Goal: Information Seeking & Learning: Learn about a topic

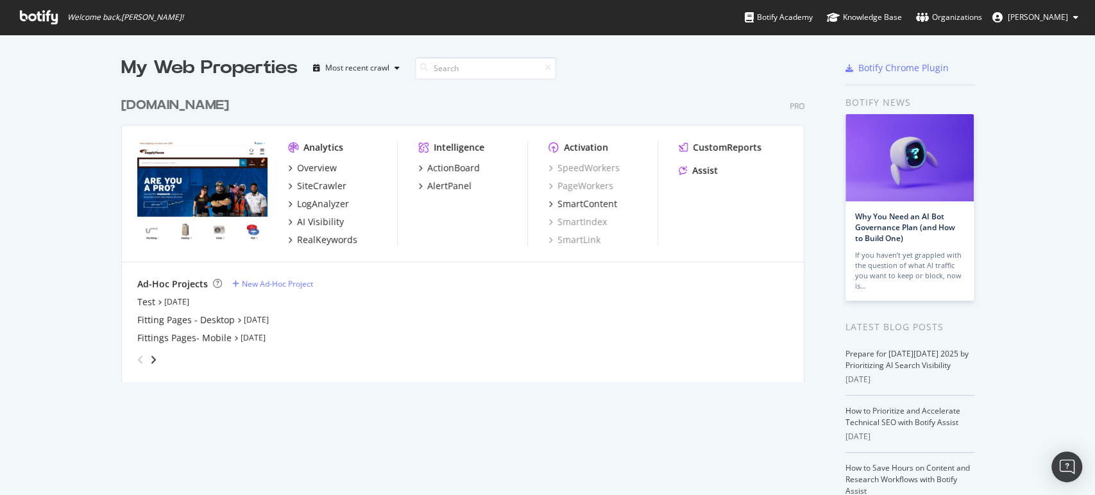
scroll to position [484, 1082]
click at [150, 358] on icon "angle-right" at bounding box center [153, 360] width 6 height 10
click at [137, 357] on icon "angle-left" at bounding box center [140, 360] width 6 height 10
click at [138, 301] on div "Test" at bounding box center [146, 302] width 18 height 13
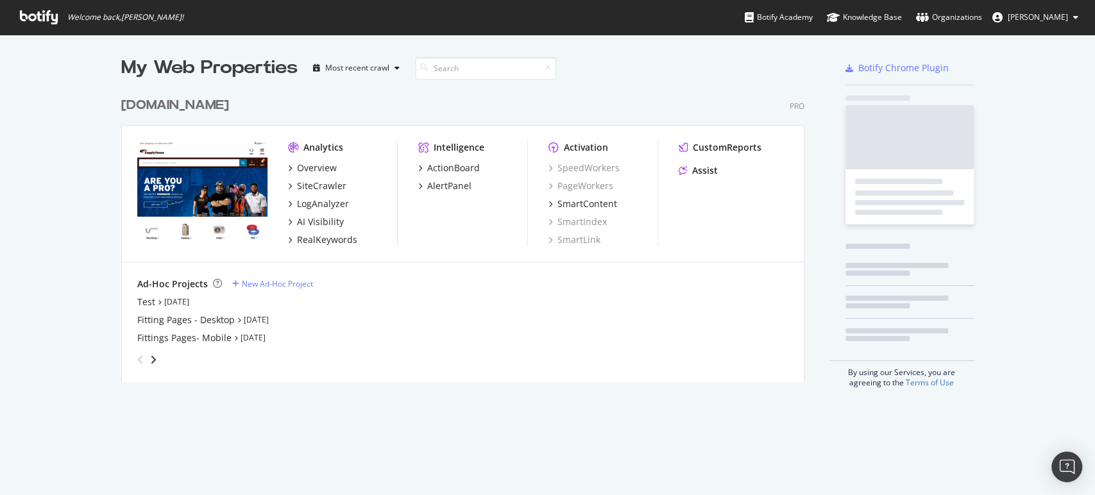
scroll to position [484, 1082]
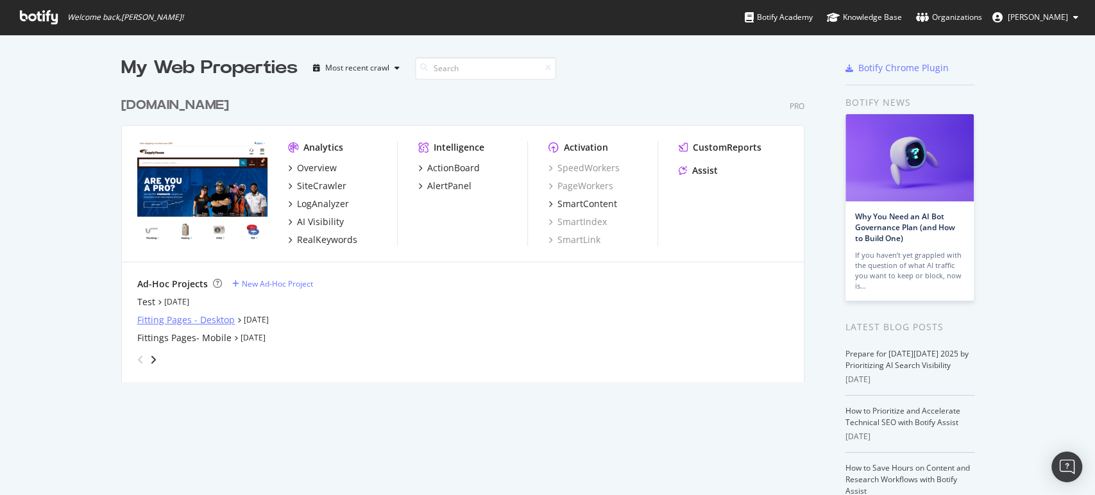
click at [203, 318] on div "Fitting Pages - Desktop" at bounding box center [186, 320] width 98 height 13
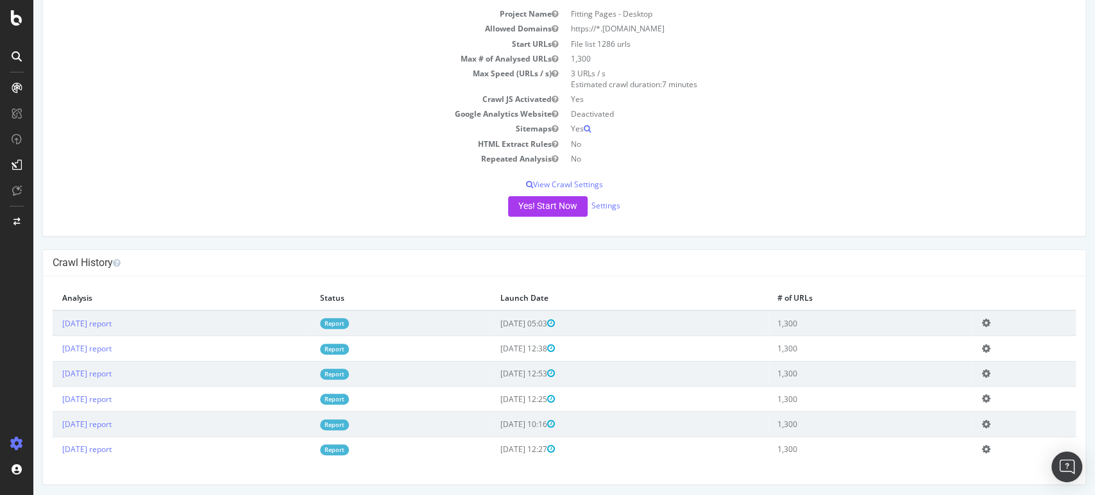
scroll to position [94, 0]
click at [112, 327] on link "[DATE] report" at bounding box center [86, 325] width 49 height 11
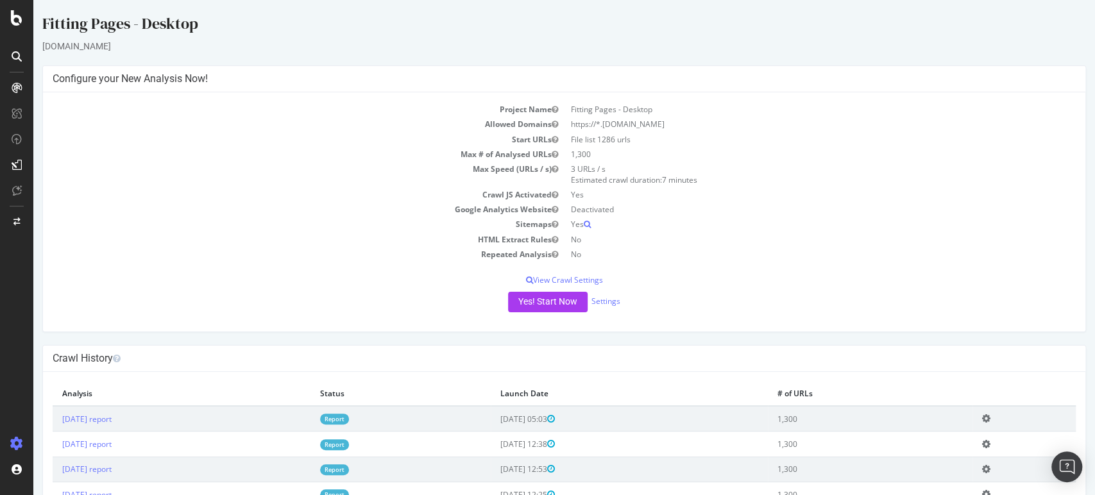
scroll to position [77, 0]
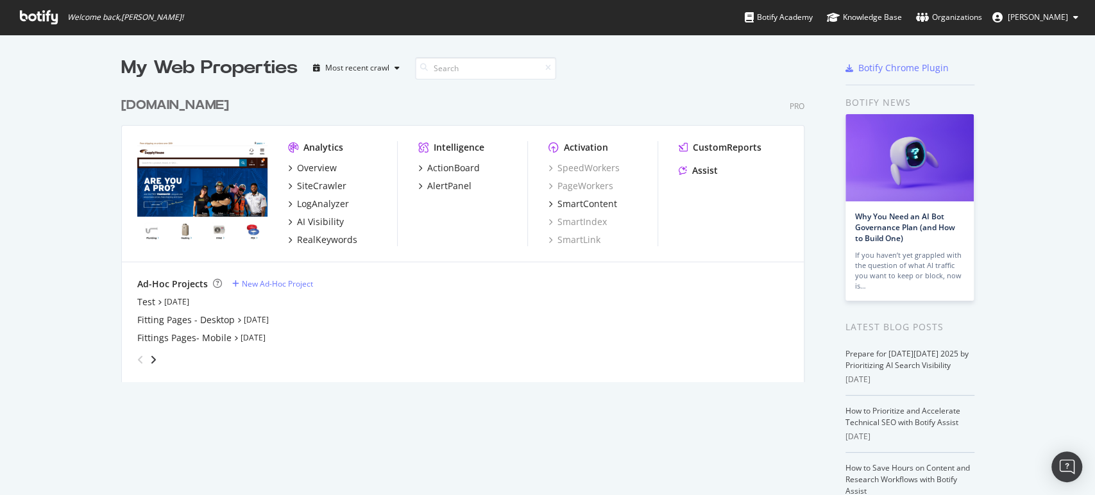
scroll to position [484, 1082]
click at [141, 301] on div "Test" at bounding box center [146, 302] width 18 height 13
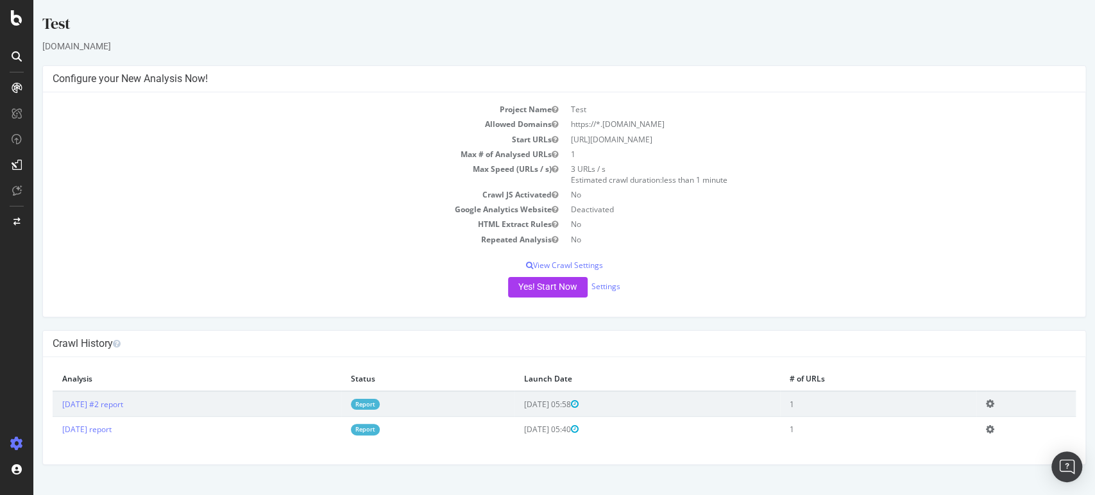
click at [994, 400] on icon at bounding box center [990, 404] width 8 height 10
click at [614, 284] on link "Settings" at bounding box center [606, 286] width 29 height 11
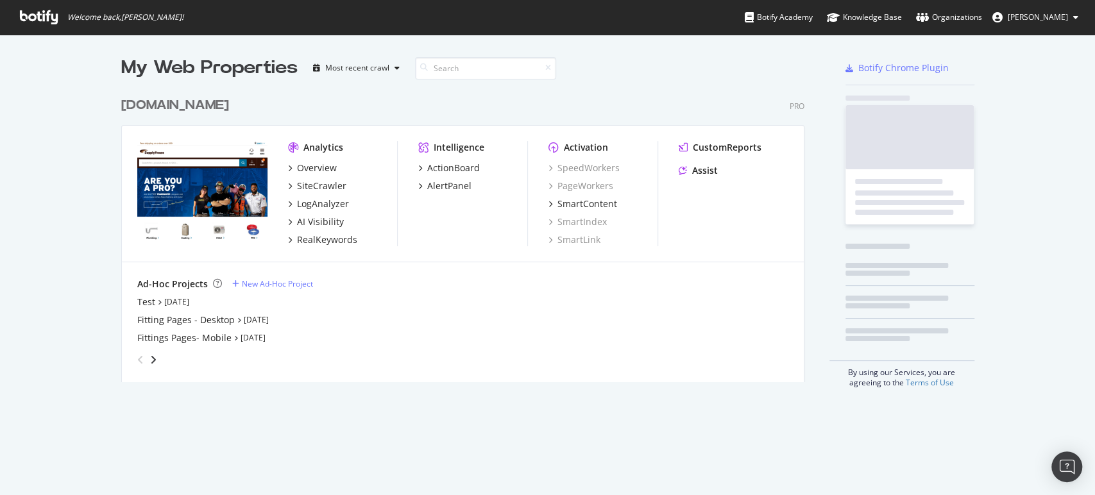
scroll to position [484, 1082]
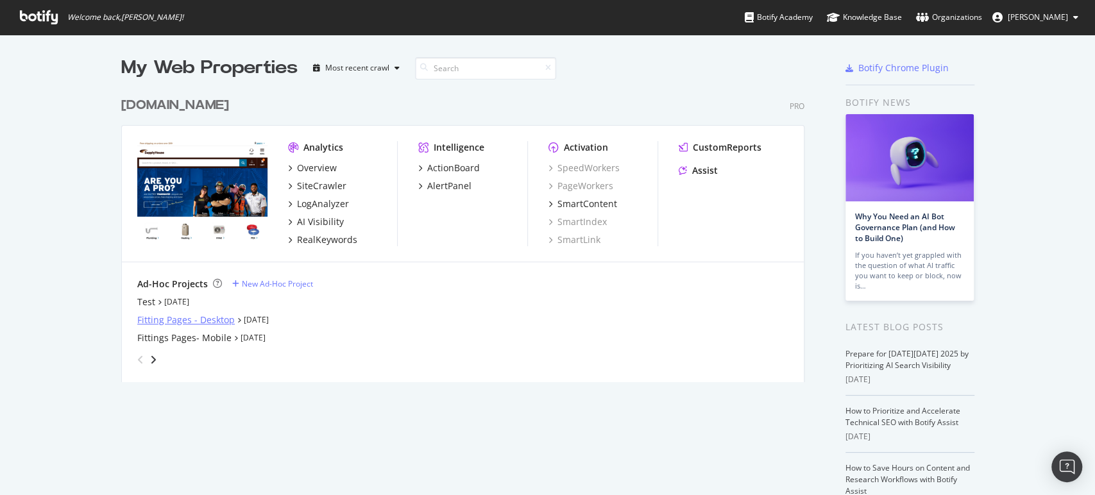
click at [191, 322] on div "Fitting Pages - Desktop" at bounding box center [186, 320] width 98 height 13
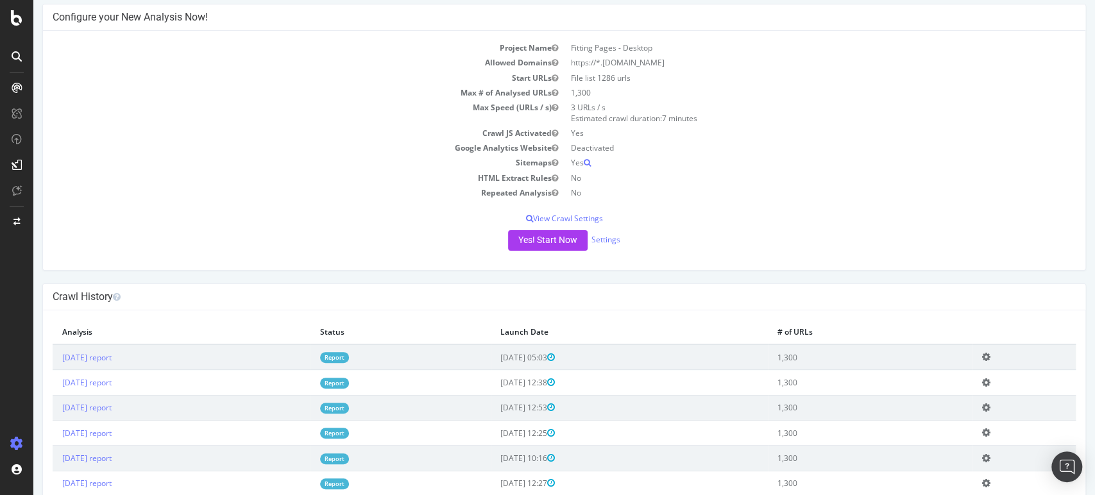
scroll to position [61, 0]
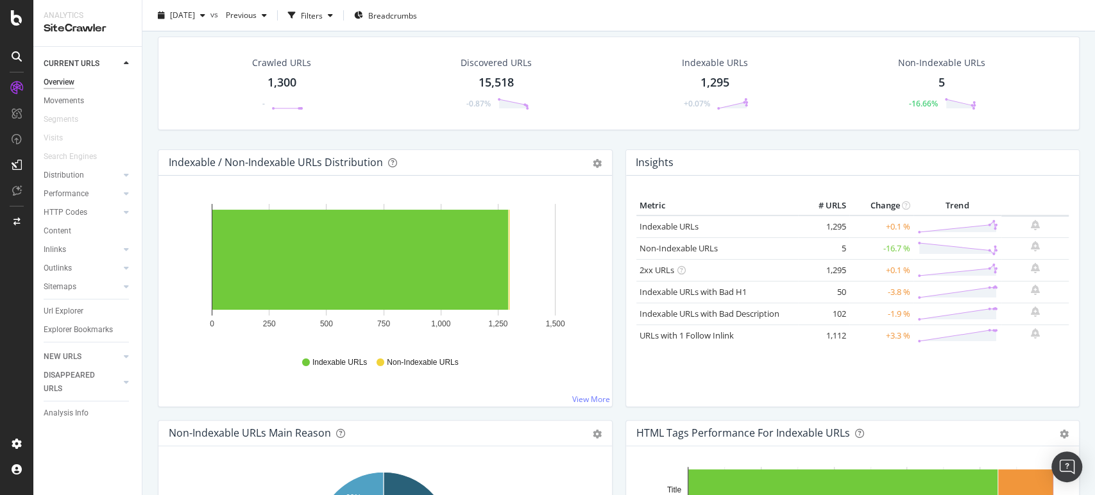
scroll to position [34, 0]
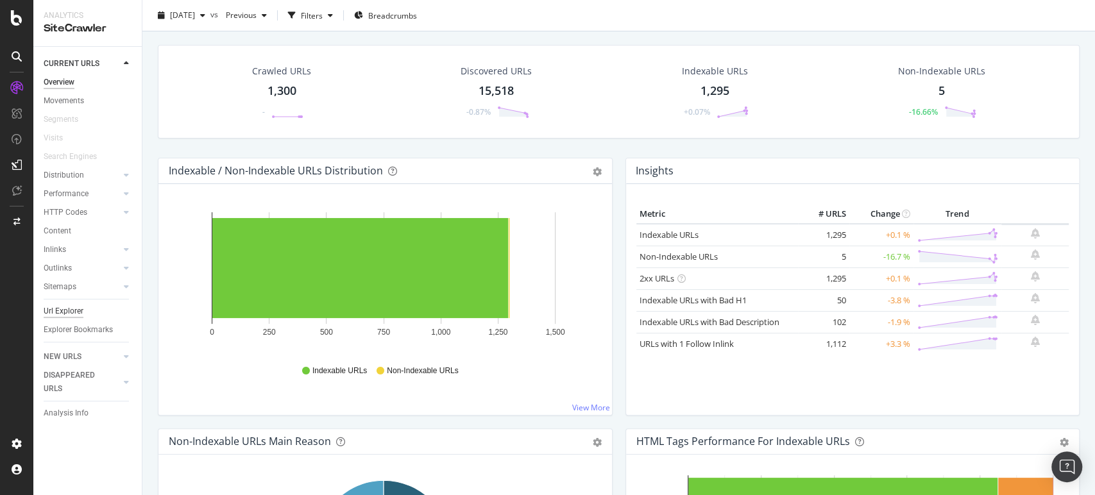
click at [64, 317] on div "Url Explorer" at bounding box center [64, 311] width 40 height 13
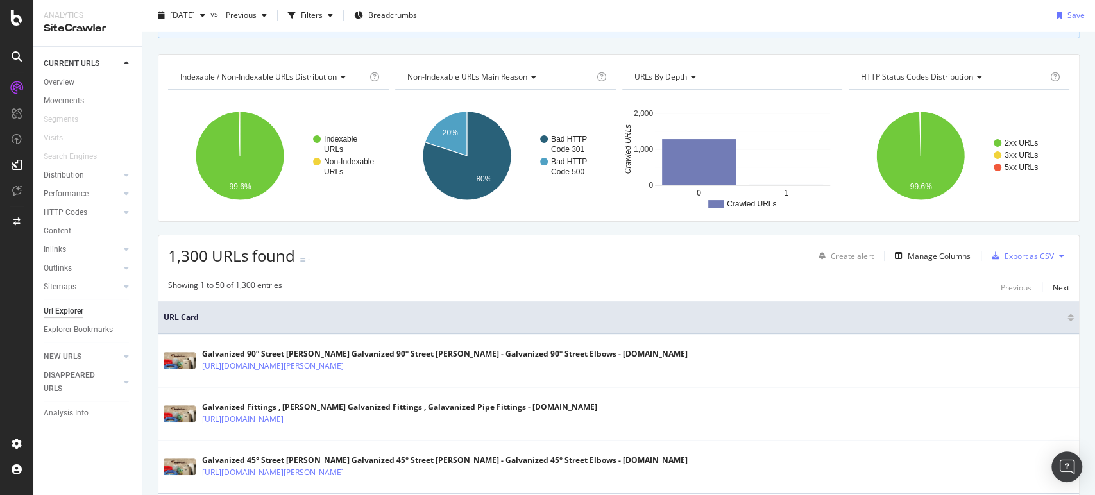
scroll to position [108, 0]
click at [926, 250] on div "Manage Columns" at bounding box center [939, 255] width 63 height 11
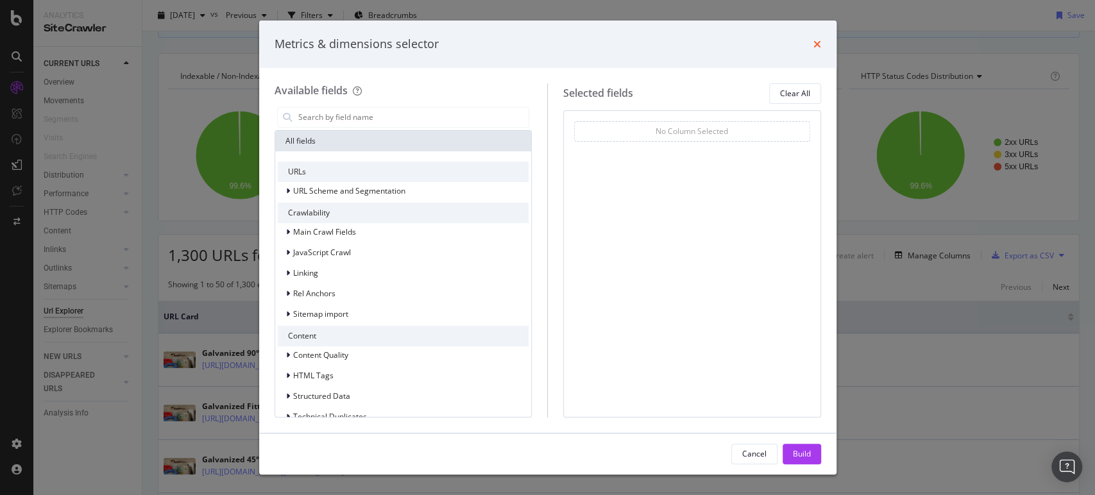
click at [816, 42] on icon "times" at bounding box center [818, 44] width 8 height 10
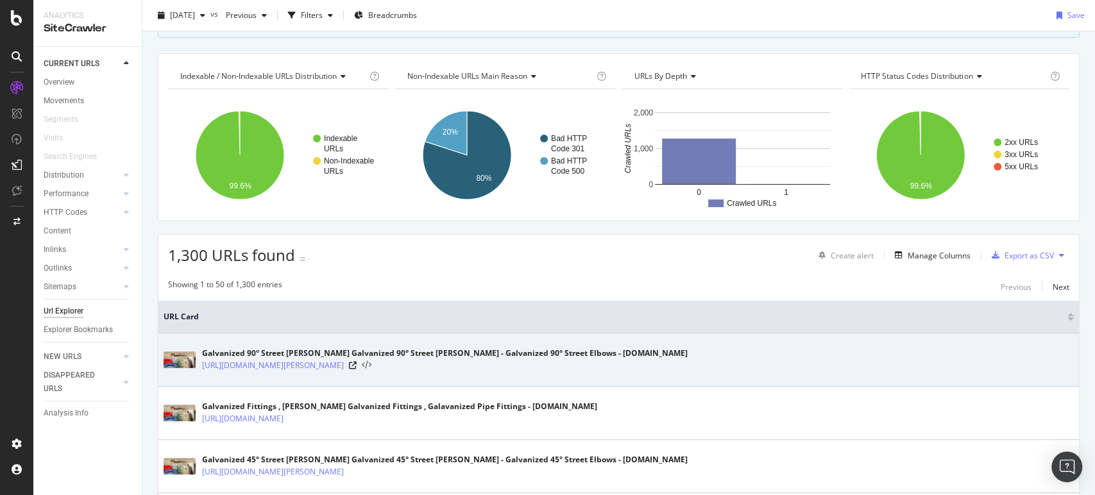
click at [371, 365] on icon at bounding box center [367, 365] width 10 height 9
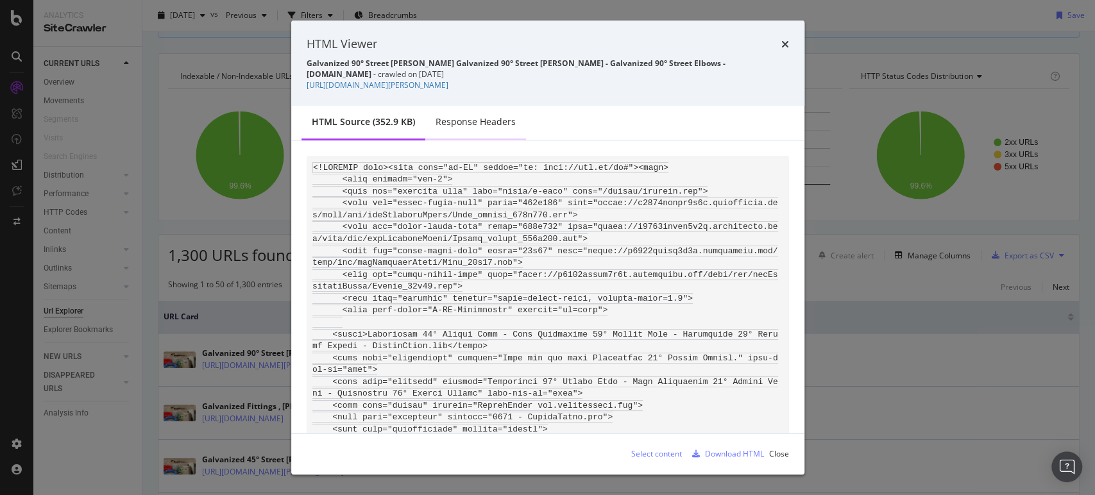
click at [452, 126] on div "Response Headers" at bounding box center [476, 121] width 80 height 13
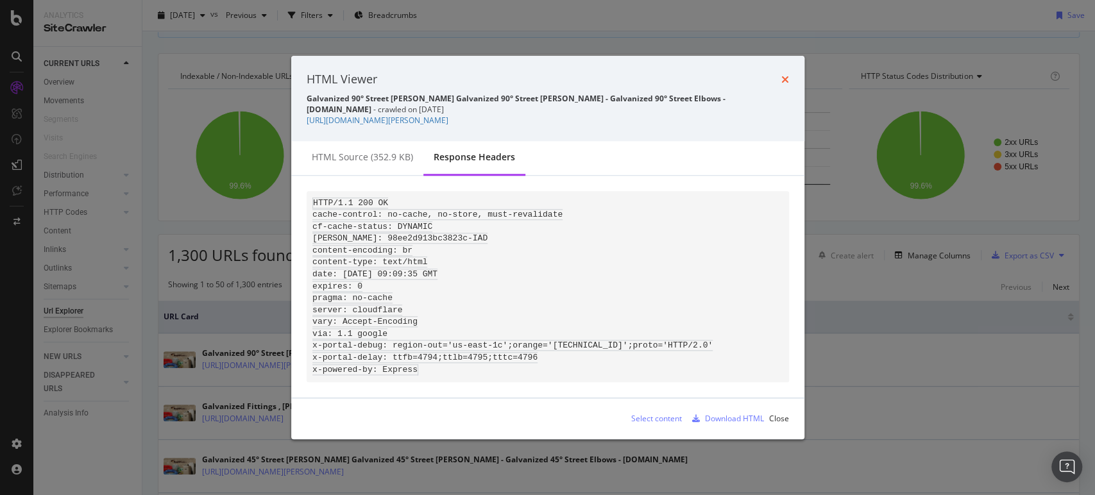
click at [788, 74] on icon "times" at bounding box center [785, 79] width 8 height 10
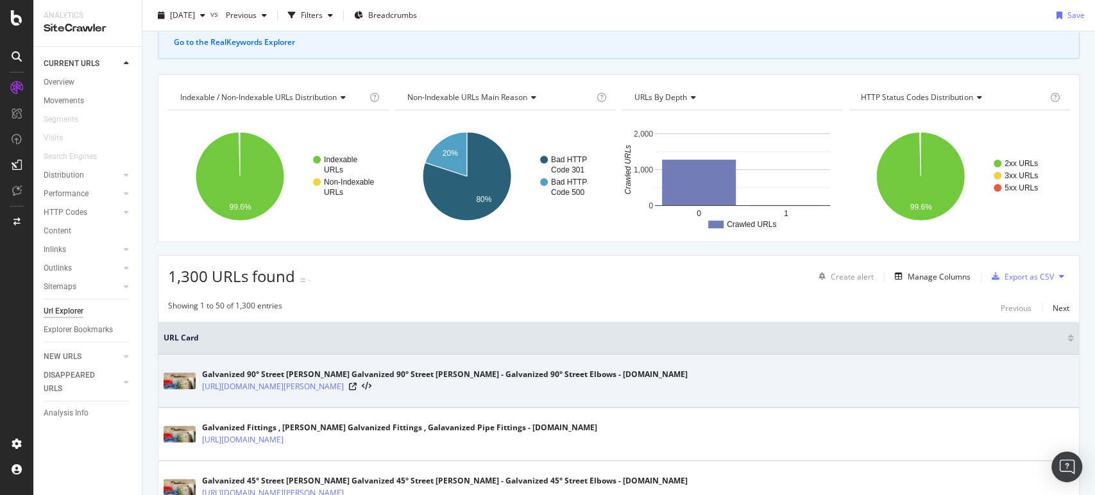
scroll to position [89, 0]
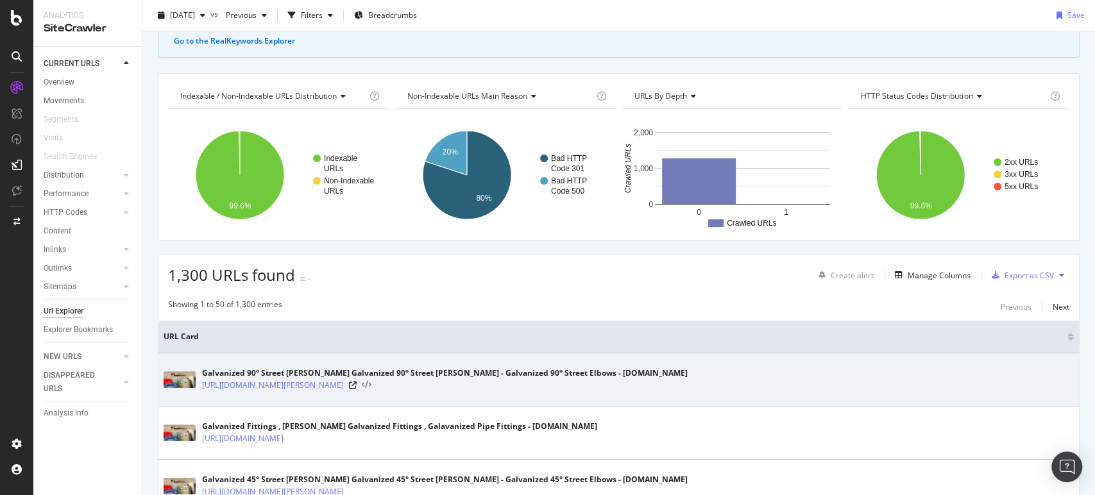
click at [371, 389] on icon at bounding box center [367, 385] width 10 height 9
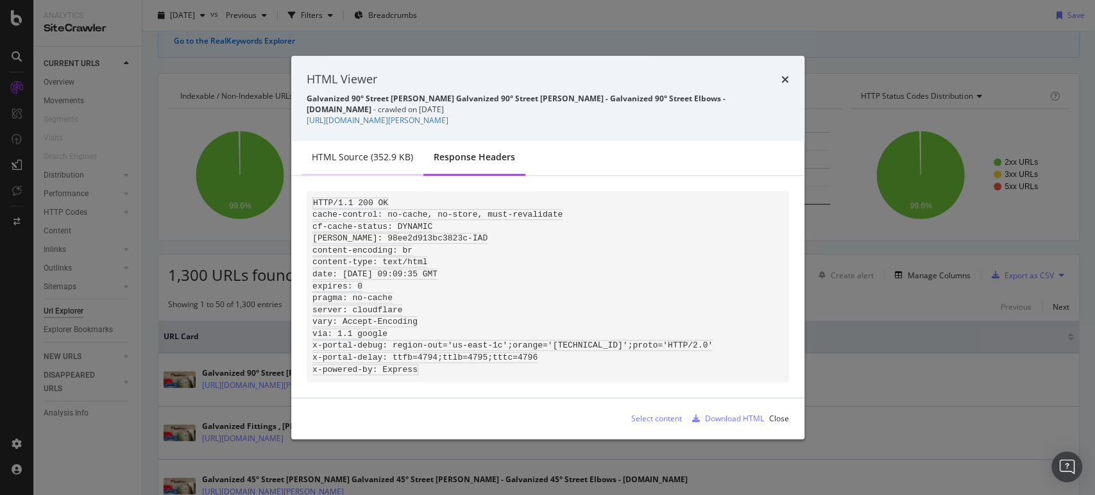
click at [375, 151] on div "HTML source (352.9 KB)" at bounding box center [362, 157] width 101 height 13
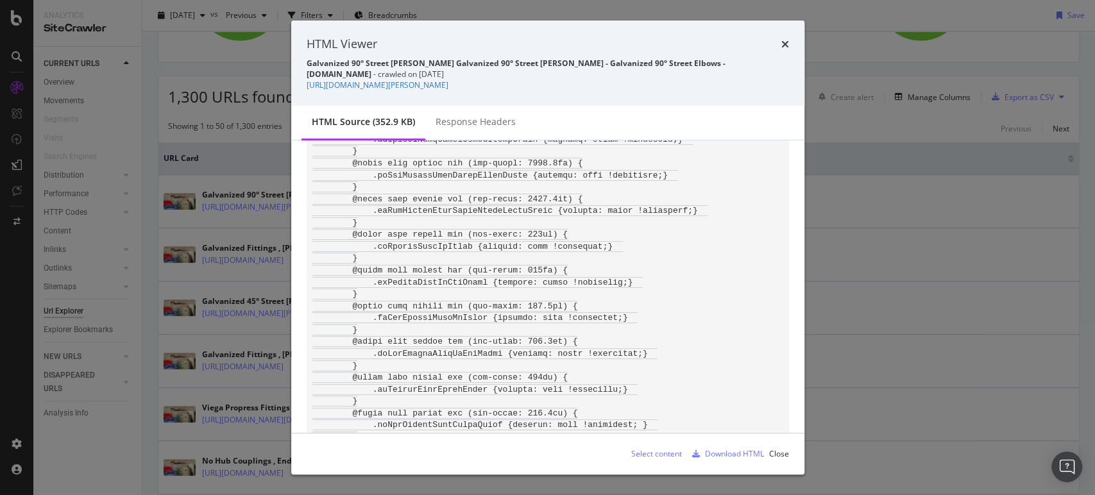
scroll to position [1492, 0]
click at [785, 45] on icon "times" at bounding box center [785, 44] width 8 height 10
